Goal: Transaction & Acquisition: Purchase product/service

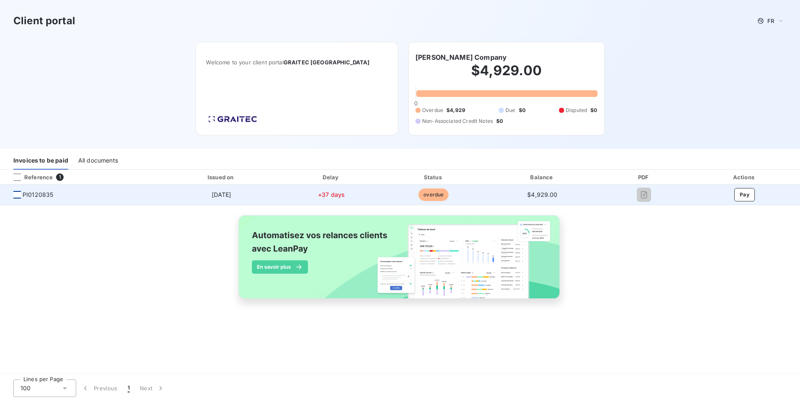
click at [18, 195] on div at bounding box center [17, 195] width 8 height 8
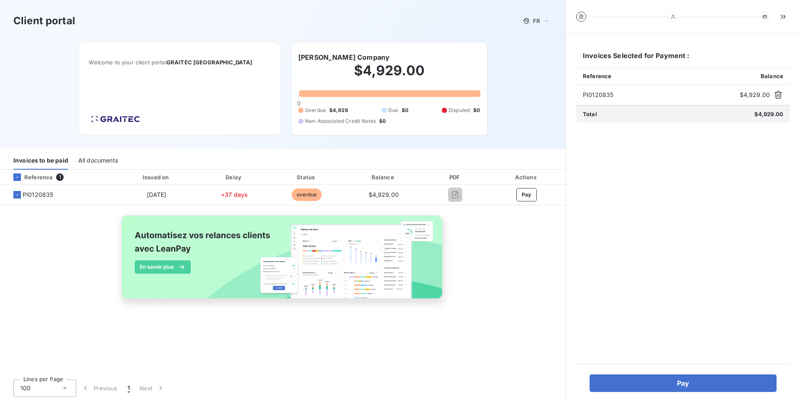
click at [498, 286] on div "Reference 1 Issued on Delay Status Balance PDF Actions PI0120835 [DATE] +37 day…" at bounding box center [283, 244] width 566 height 149
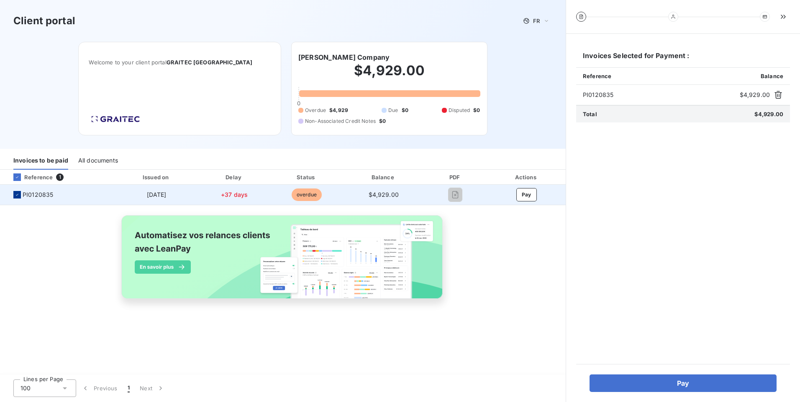
click at [14, 192] on div at bounding box center [17, 195] width 8 height 8
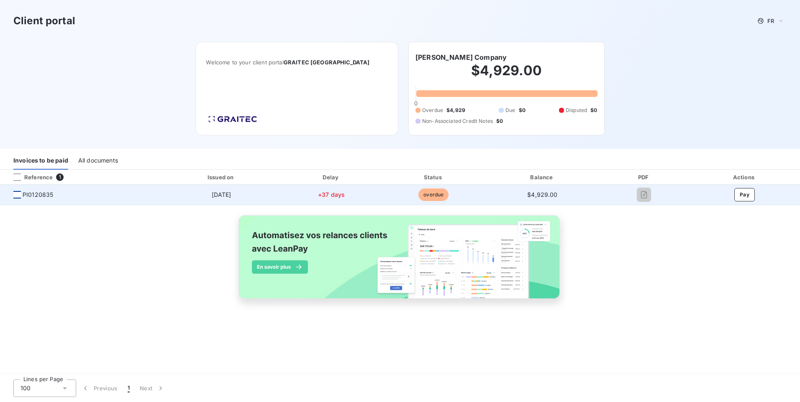
click at [18, 193] on div at bounding box center [17, 195] width 8 height 8
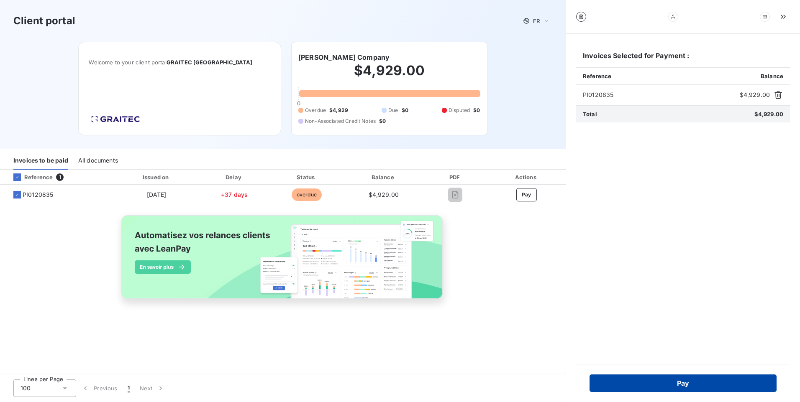
click at [725, 379] on button "Pay" at bounding box center [683, 384] width 187 height 18
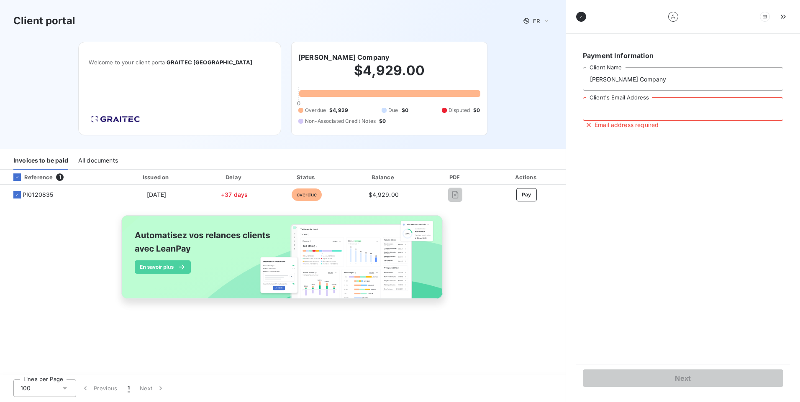
click at [630, 111] on input "Client's Email Address" at bounding box center [683, 108] width 200 height 23
type input "[EMAIL_ADDRESS][DOMAIN_NAME]"
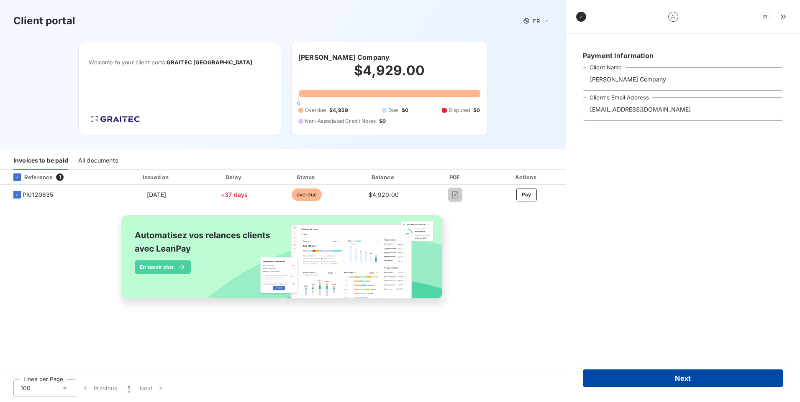
click at [744, 379] on button "Next" at bounding box center [683, 379] width 200 height 18
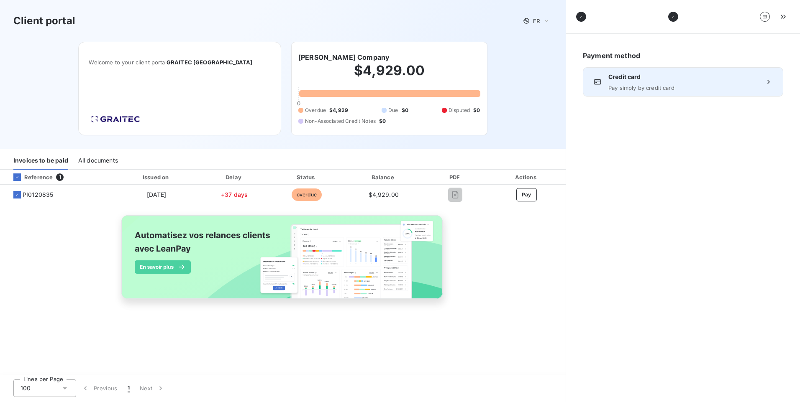
click at [770, 81] on icon at bounding box center [768, 82] width 8 height 8
